Goal: Transaction & Acquisition: Download file/media

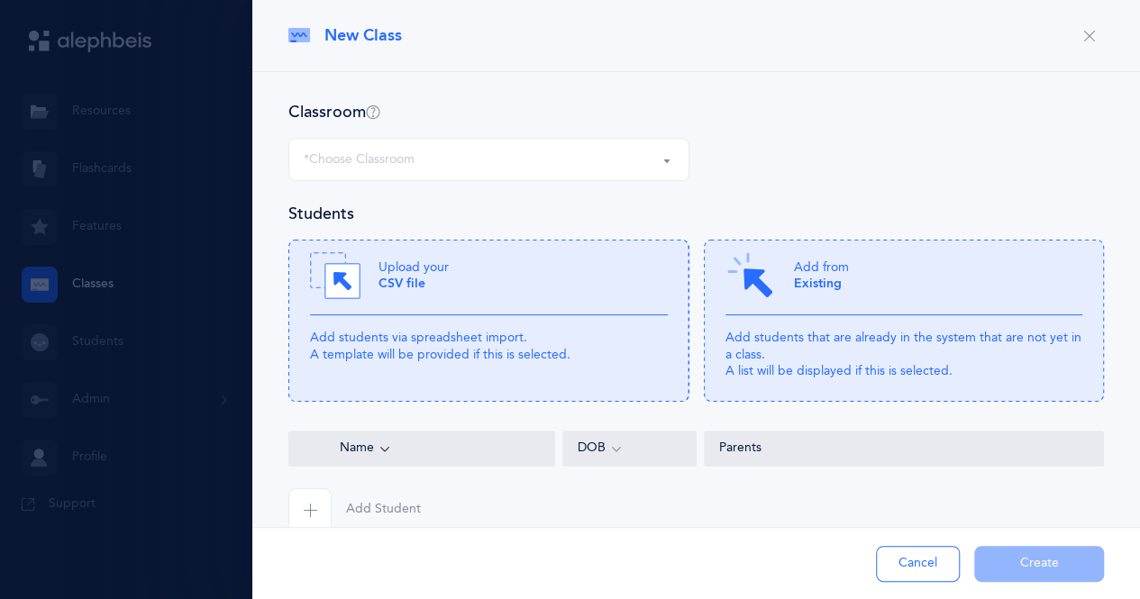
scroll to position [33, 0]
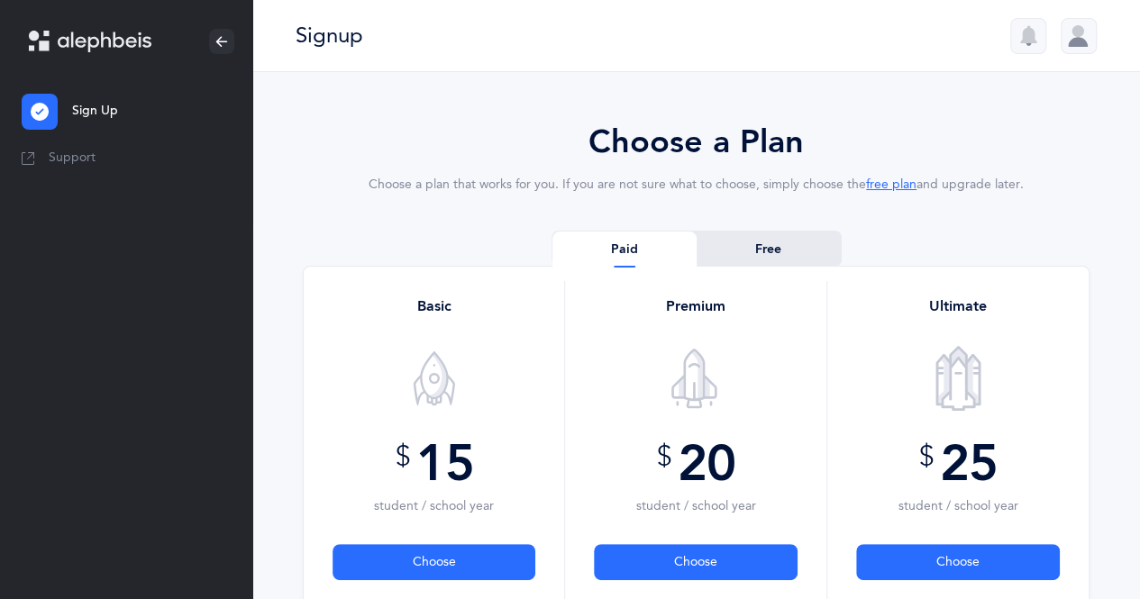
click at [785, 242] on link "Free" at bounding box center [769, 250] width 144 height 36
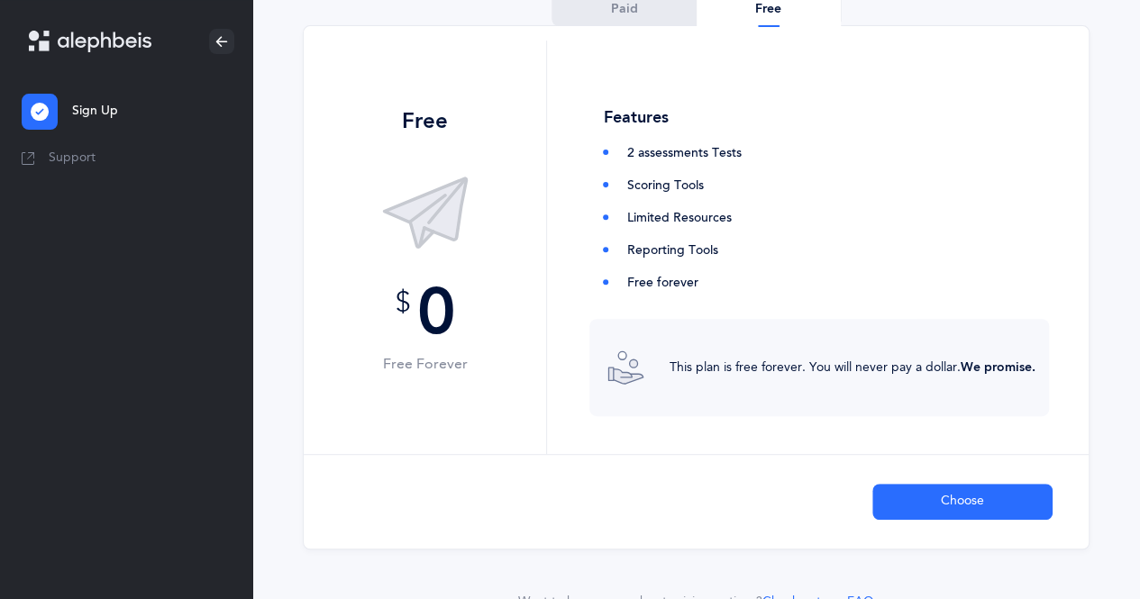
scroll to position [323, 0]
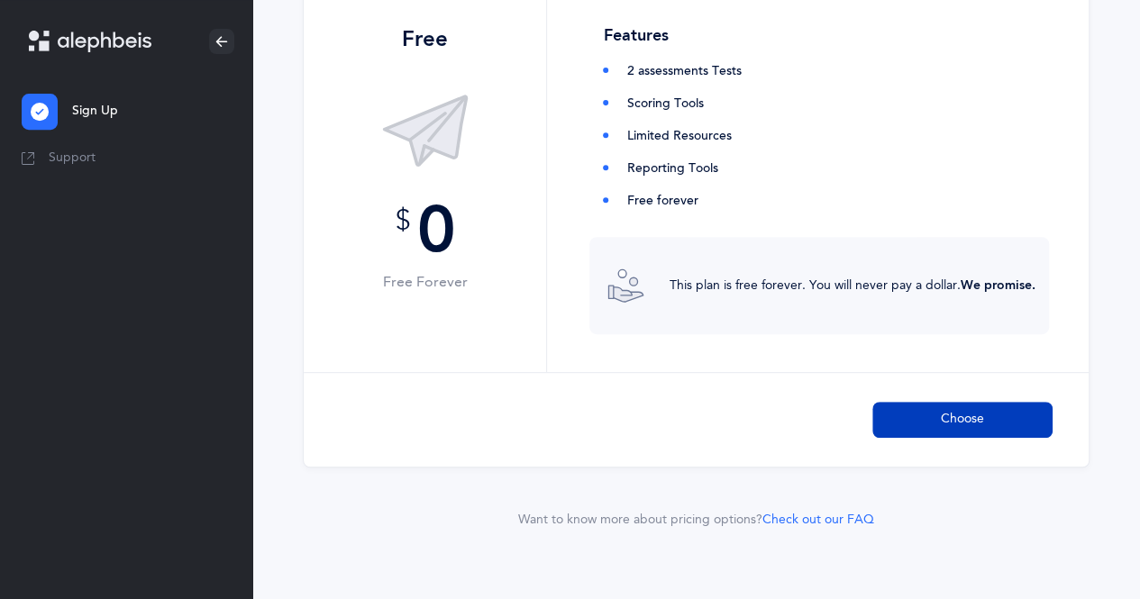
click at [939, 415] on button "Choose" at bounding box center [962, 420] width 180 height 36
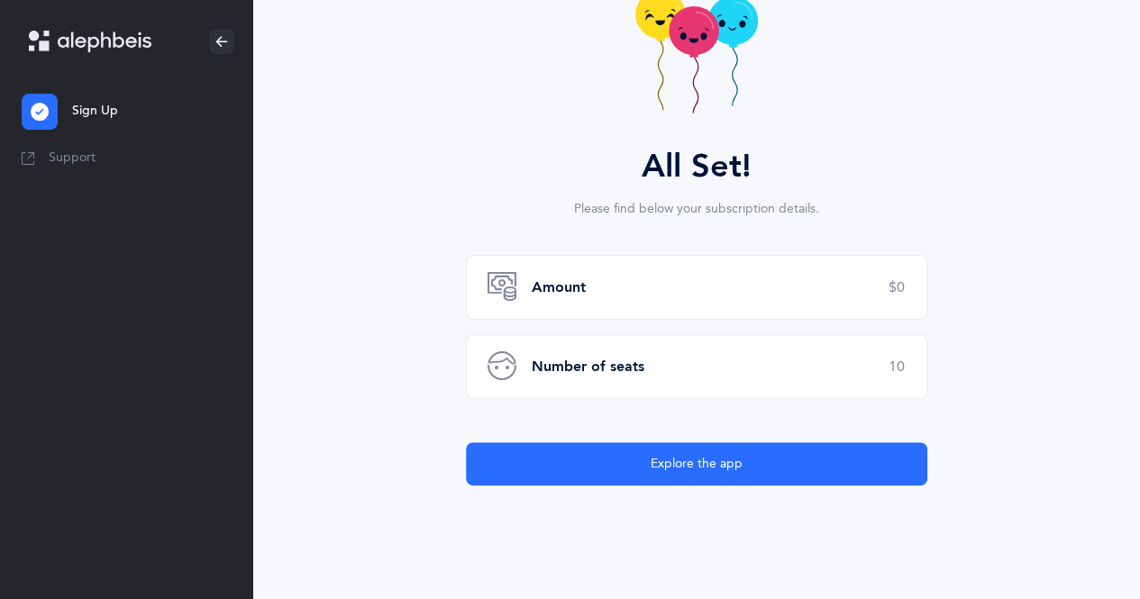
scroll to position [213, 0]
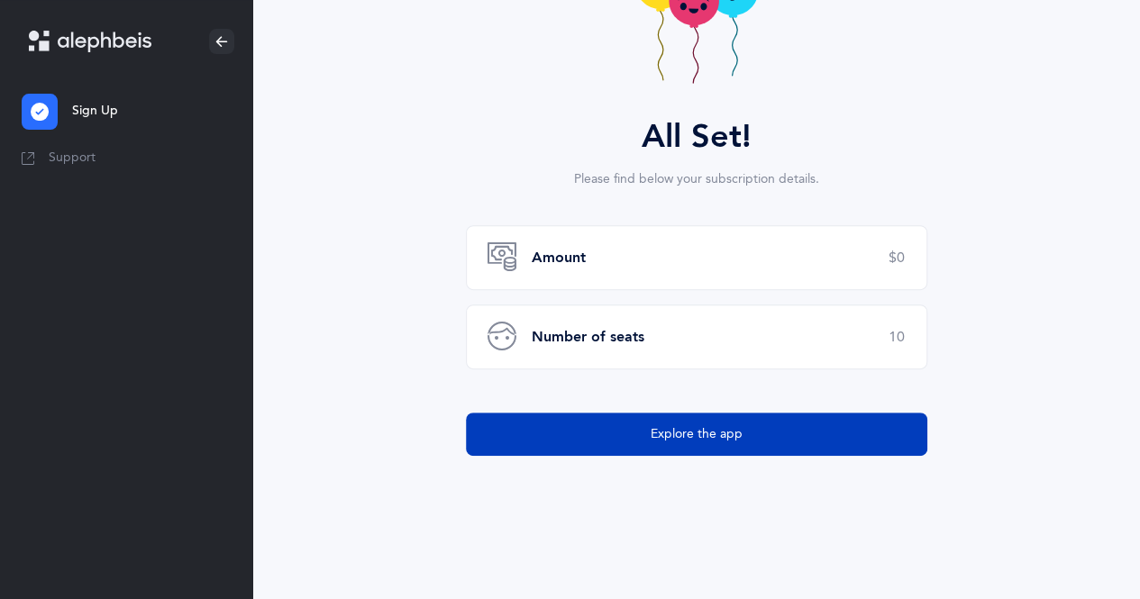
click at [845, 445] on button "Explore the app" at bounding box center [696, 434] width 461 height 43
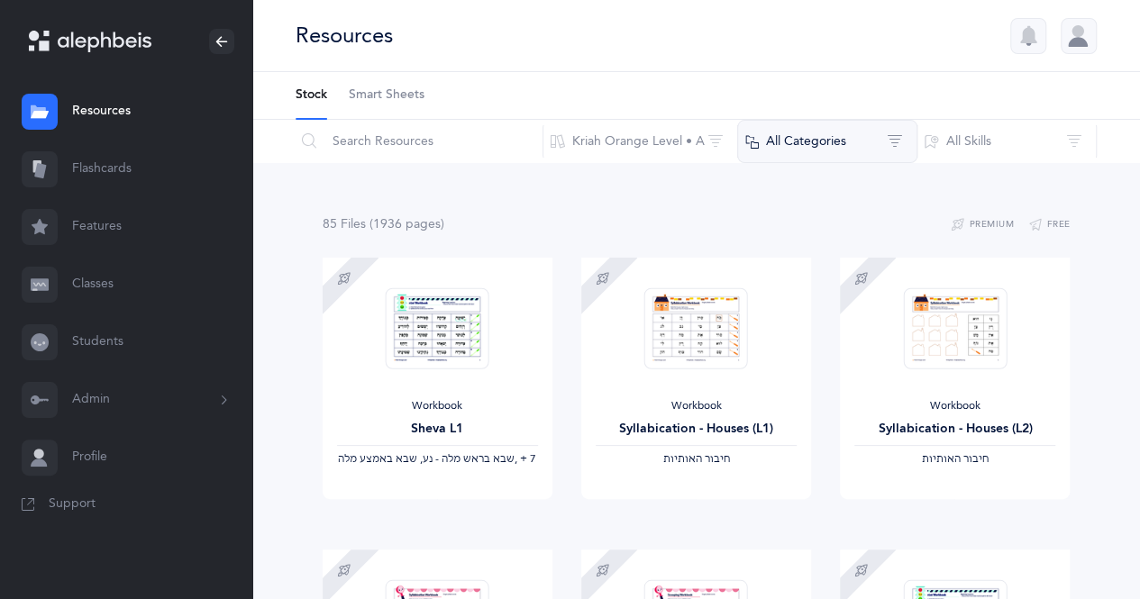
click at [867, 148] on button "All Categories" at bounding box center [827, 141] width 180 height 43
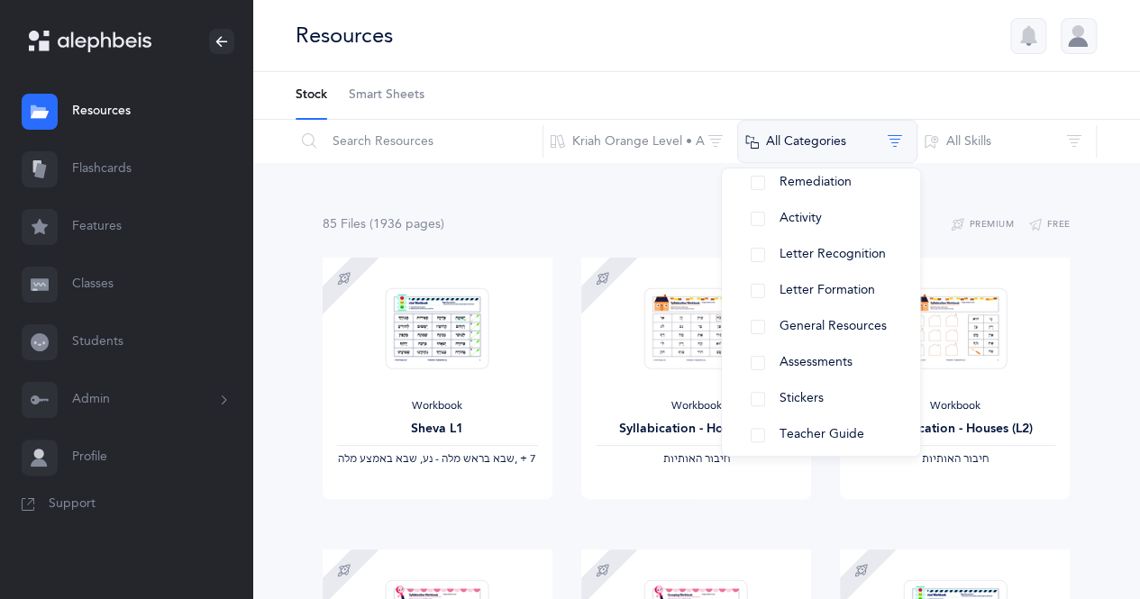
scroll to position [218, 0]
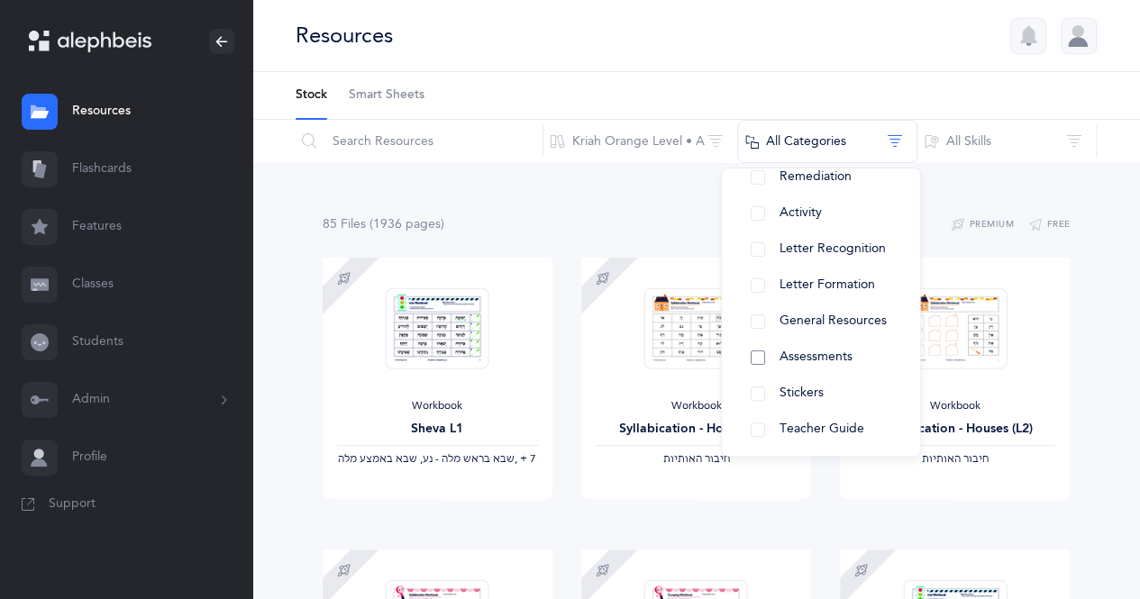
click at [834, 360] on span "Assessments" at bounding box center [816, 357] width 73 height 14
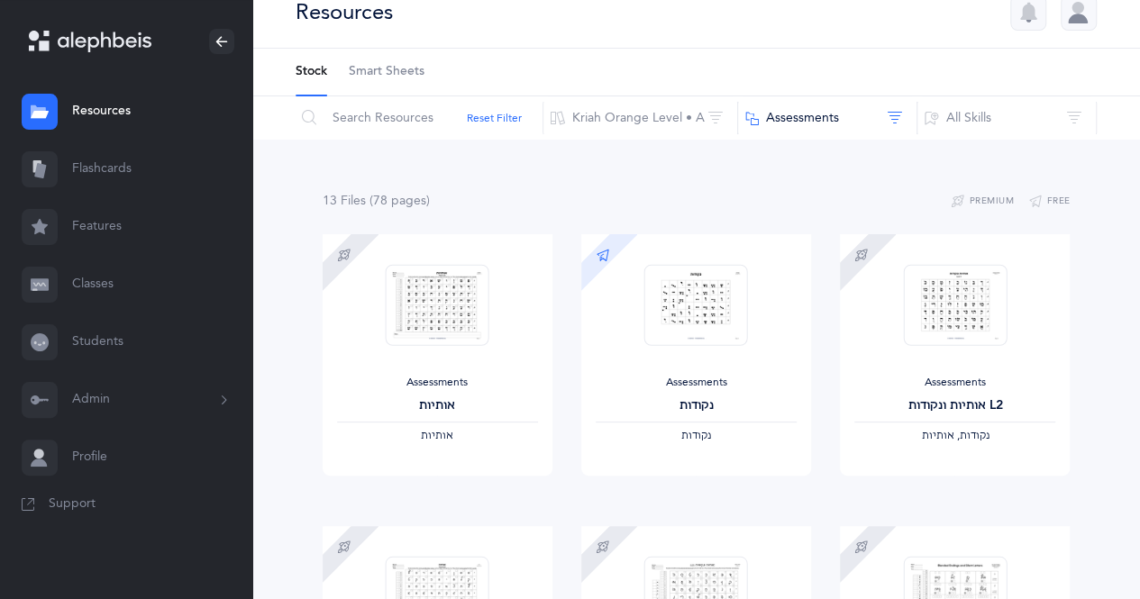
scroll to position [0, 0]
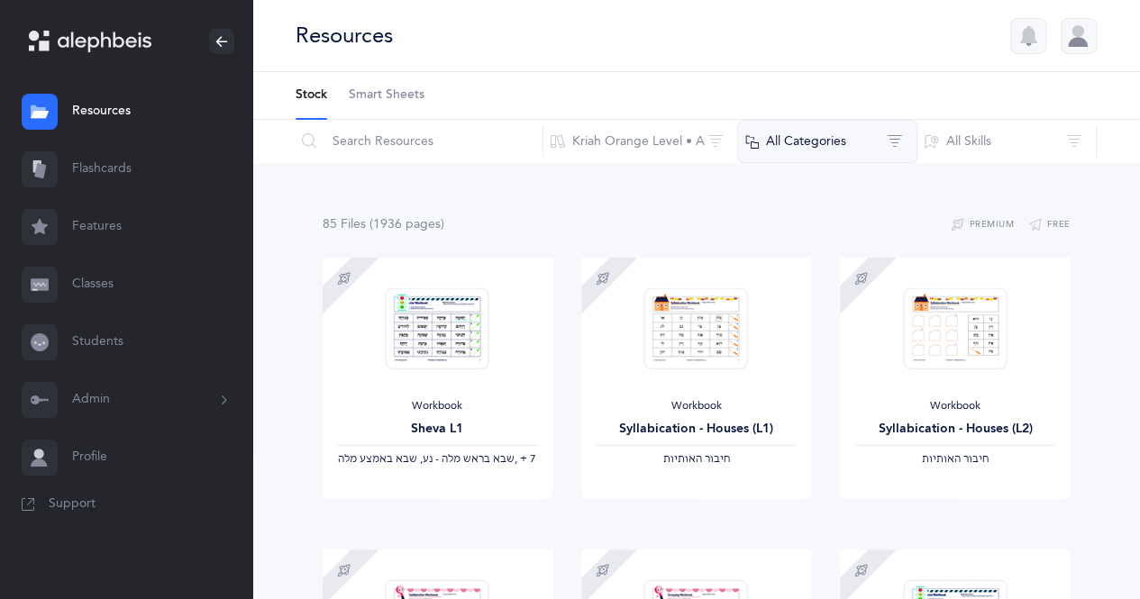
click at [888, 138] on button "All Categories" at bounding box center [827, 141] width 180 height 43
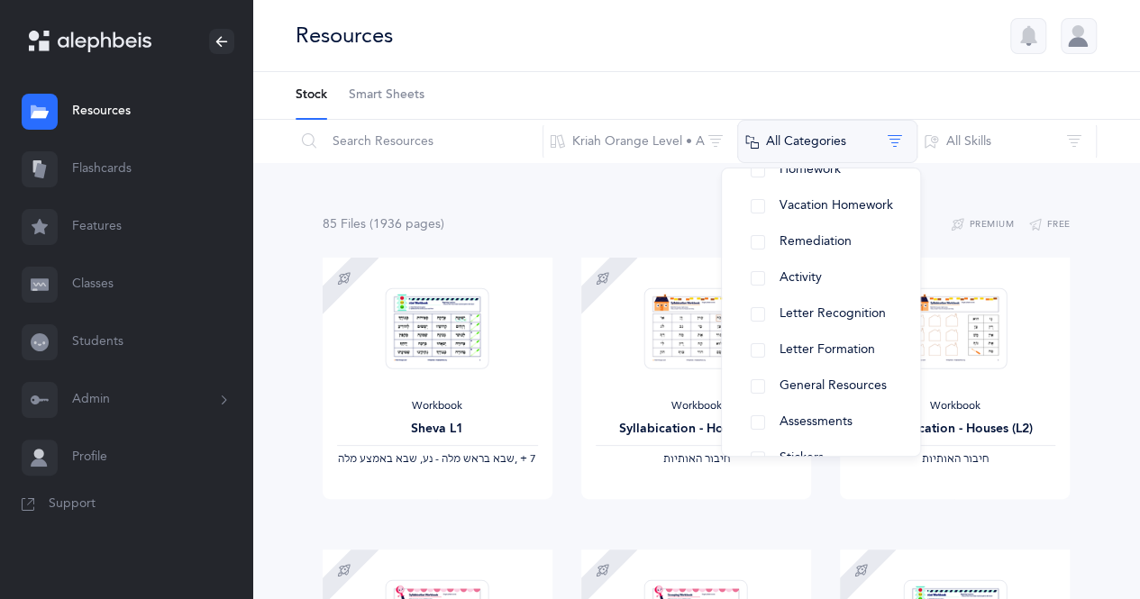
scroll to position [155, 0]
click at [757, 422] on button "Assessments" at bounding box center [820, 421] width 169 height 36
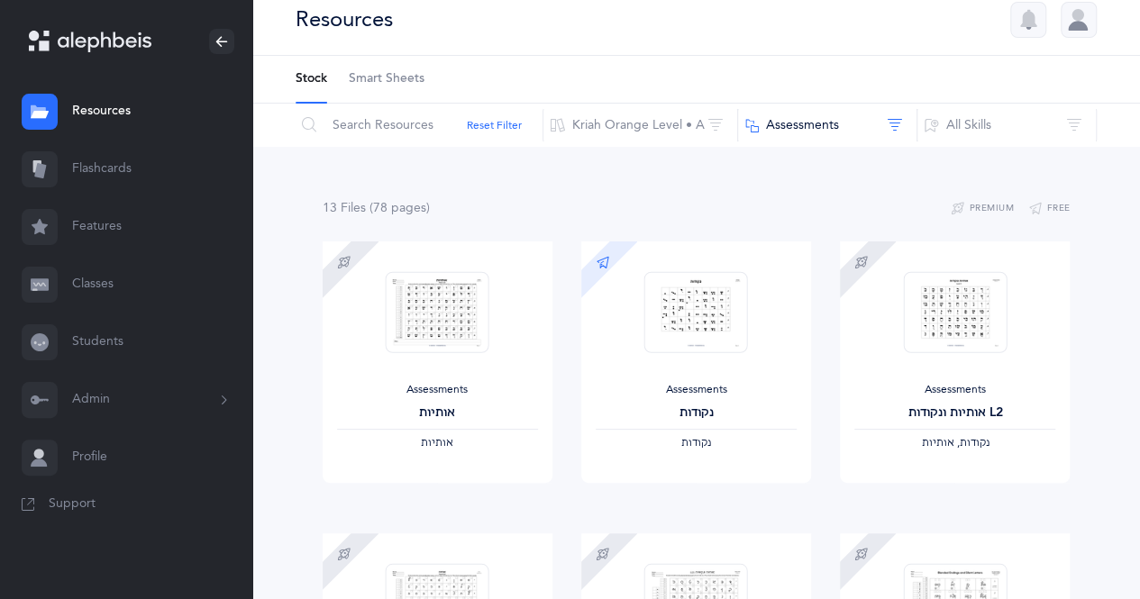
scroll to position [29, 0]
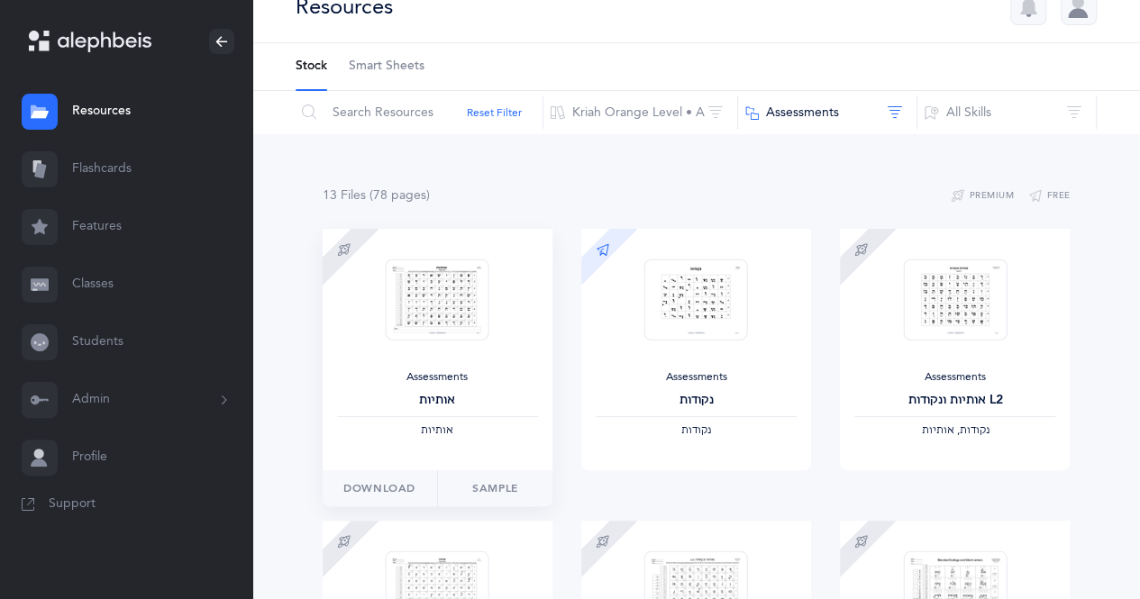
click at [474, 314] on img at bounding box center [438, 300] width 104 height 82
click at [412, 494] on span "Download" at bounding box center [379, 488] width 72 height 16
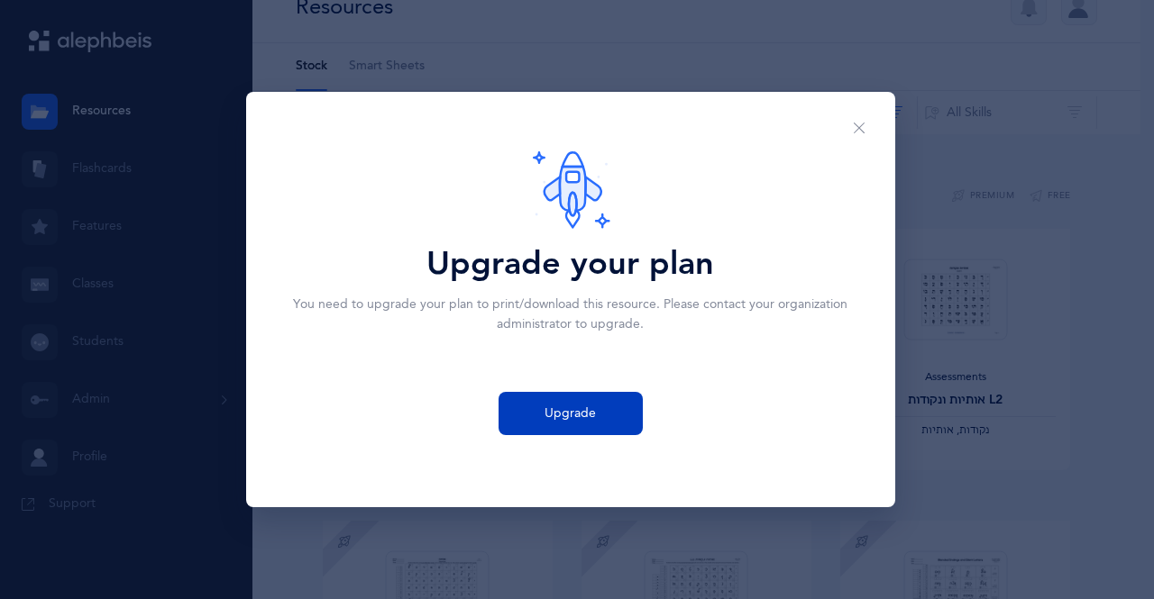
click at [584, 420] on span "Upgrade" at bounding box center [569, 414] width 51 height 19
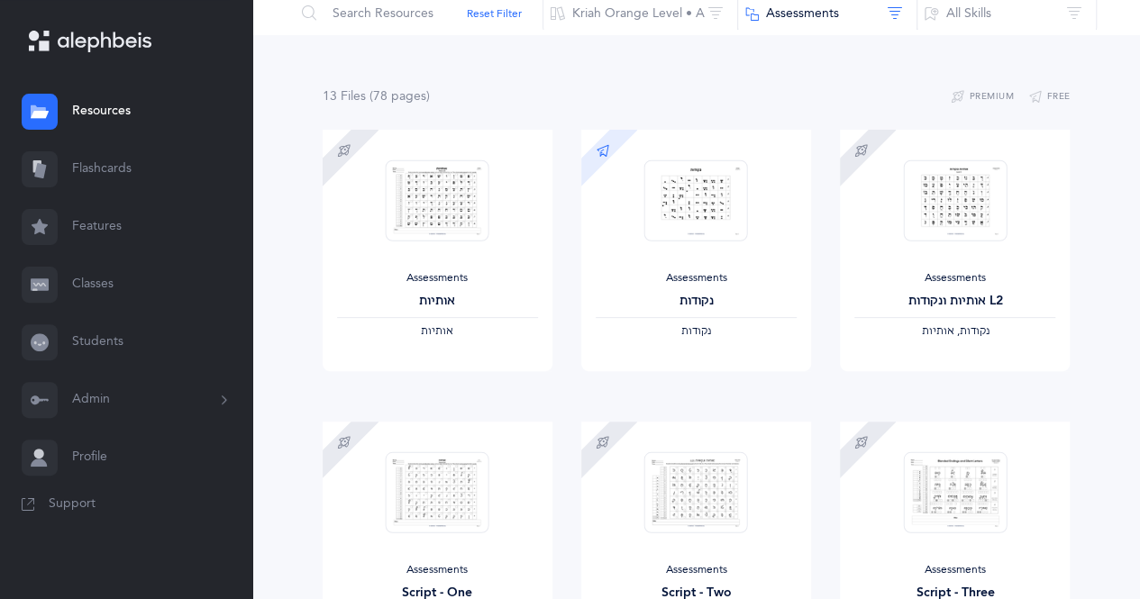
scroll to position [109, 0]
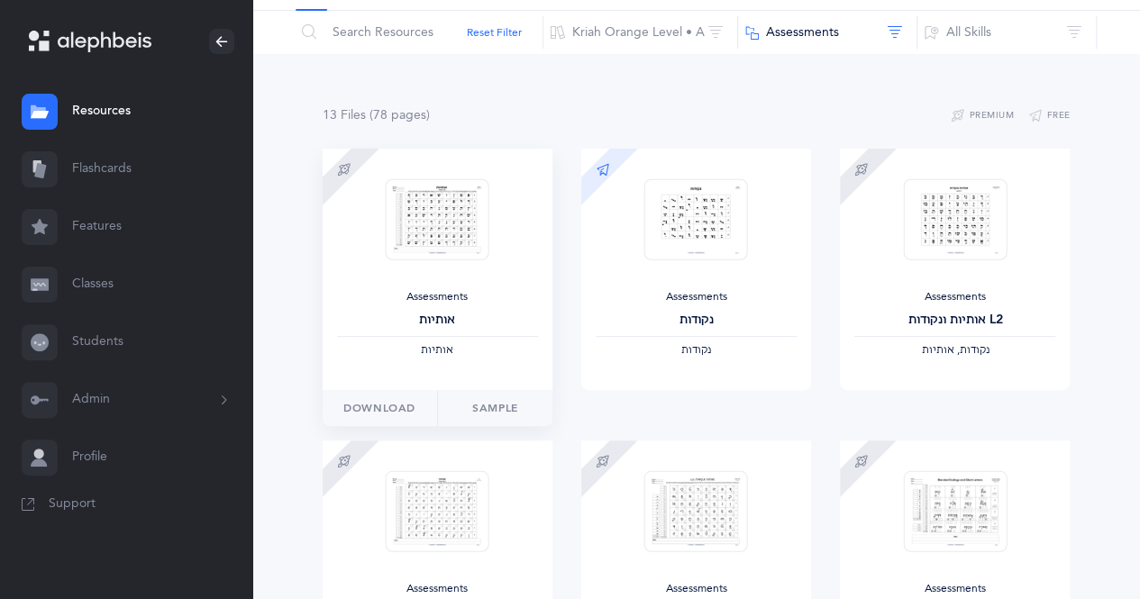
click at [476, 235] on img at bounding box center [438, 219] width 104 height 82
click at [470, 402] on link "Sample" at bounding box center [494, 408] width 115 height 36
